Goal: Information Seeking & Learning: Learn about a topic

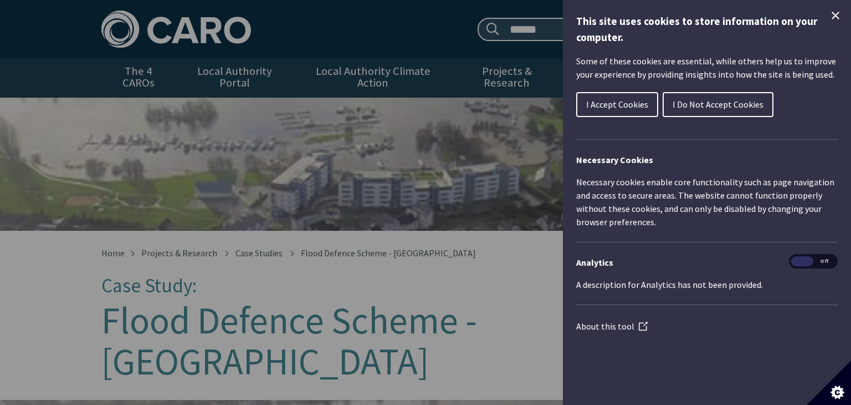
click at [831, 16] on icon "Close Cookie Control" at bounding box center [835, 15] width 13 height 13
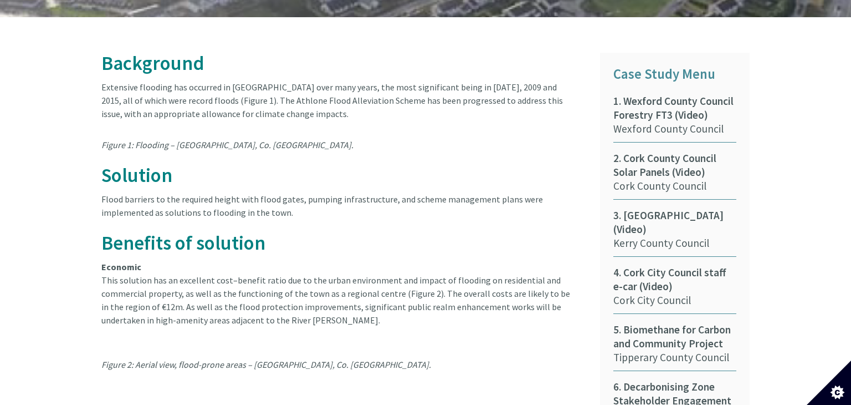
scroll to position [598, 0]
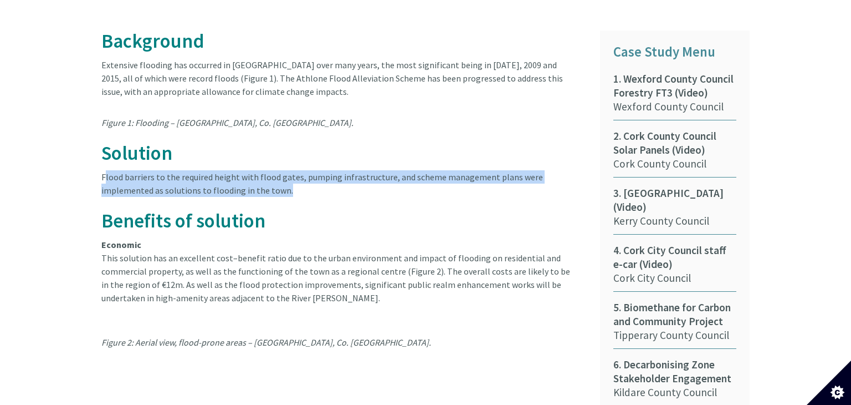
drag, startPoint x: 100, startPoint y: 126, endPoint x: 282, endPoint y: 137, distance: 182.1
click at [282, 137] on div "Background Extensive flooding has occurred in [GEOGRAPHIC_DATA] over many years…" at bounding box center [342, 343] width 499 height 626
click at [324, 153] on article "Background Extensive flooding has occurred in [GEOGRAPHIC_DATA] over many years…" at bounding box center [342, 189] width 482 height 318
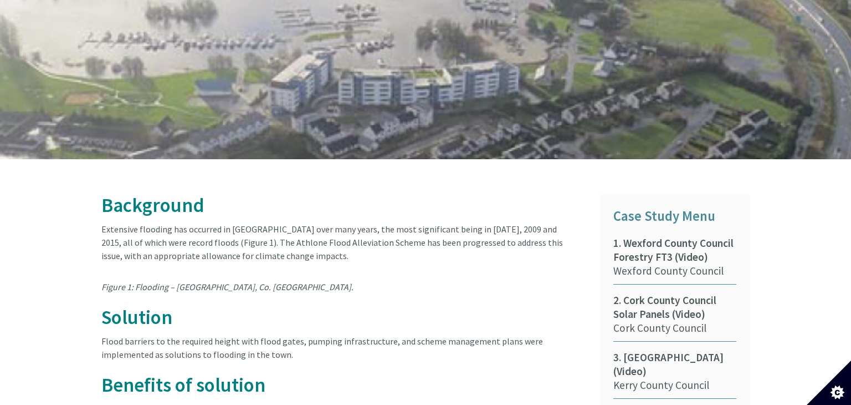
scroll to position [412, 0]
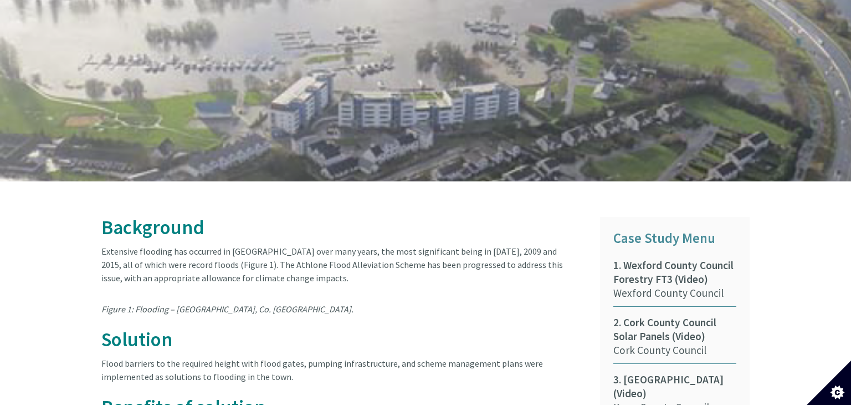
drag, startPoint x: 103, startPoint y: 310, endPoint x: 295, endPoint y: 320, distance: 192.6
click at [295, 320] on article "Background Extensive flooding has occurred in [GEOGRAPHIC_DATA] over many years…" at bounding box center [342, 376] width 482 height 318
copy article "Flood barriers to the required height with flood gates, pumping infrastructure,…"
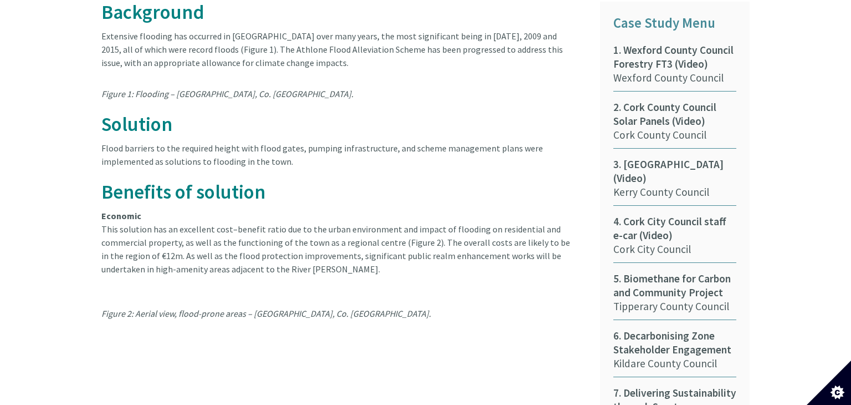
scroll to position [666, 0]
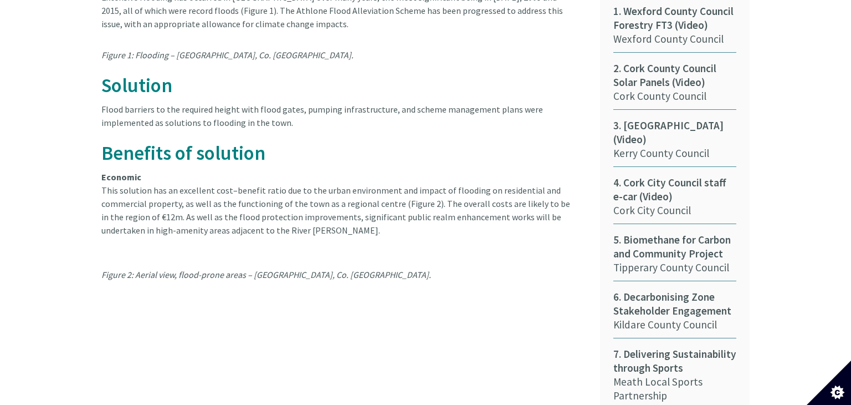
drag, startPoint x: 259, startPoint y: 262, endPoint x: 267, endPoint y: 255, distance: 10.3
click at [262, 260] on div "Background Extensive flooding has occurred in [GEOGRAPHIC_DATA] over many years…" at bounding box center [342, 276] width 499 height 626
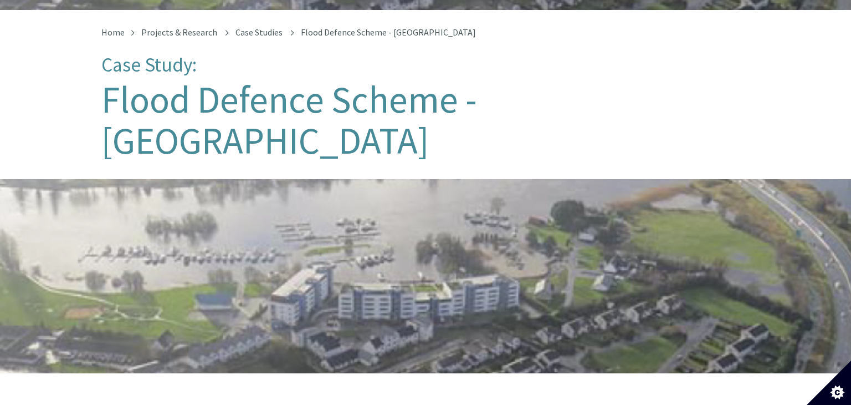
scroll to position [0, 0]
